Goal: Obtain resource: Download file/media

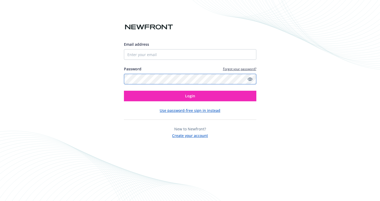
click at [0, 201] on com-1password-button at bounding box center [0, 201] width 0 height 0
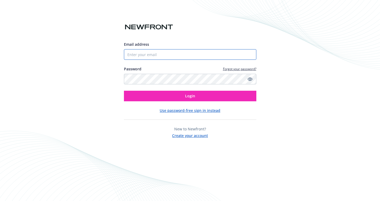
type input "[PERSON_NAME][EMAIL_ADDRESS][PERSON_NAME][DOMAIN_NAME]"
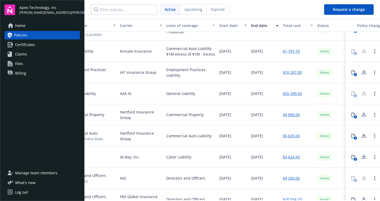
scroll to position [35, 108]
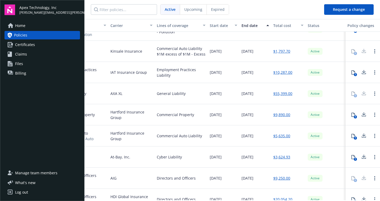
click at [352, 70] on icon at bounding box center [353, 72] width 4 height 4
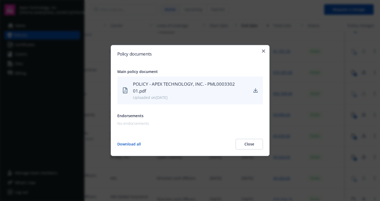
click at [121, 140] on button "Download all" at bounding box center [129, 144] width 24 height 11
